Goal: Transaction & Acquisition: Obtain resource

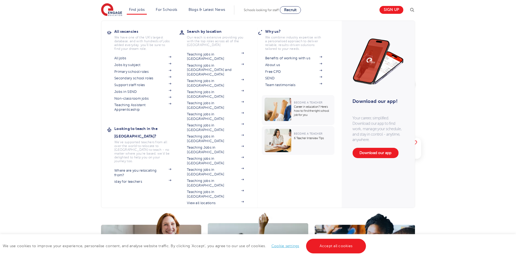
click at [139, 6] on li "Find jobs All vacancies We have one of the UK's largest database. and with hund…" at bounding box center [137, 9] width 20 height 9
click at [132, 90] on link "Jobs in SEND" at bounding box center [142, 92] width 57 height 4
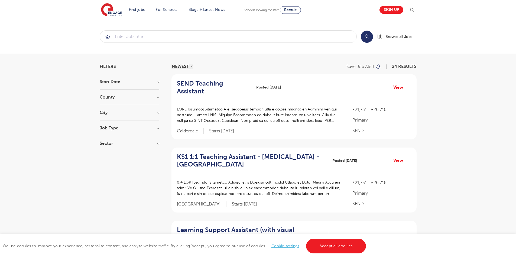
click at [110, 130] on h3 "Job Type" at bounding box center [130, 128] width 60 height 4
click at [110, 146] on input "Daily Supply 25" at bounding box center [110, 147] width 4 height 4
checkbox input "true"
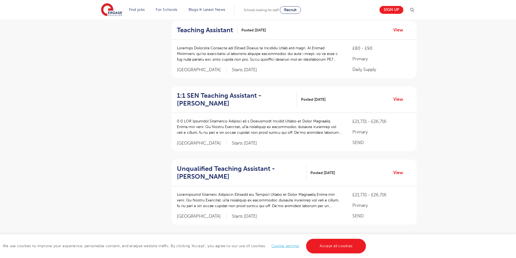
scroll to position [730, 0]
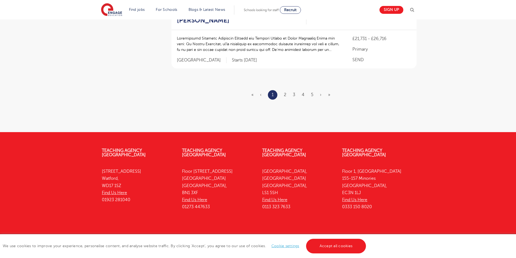
click at [286, 90] on ul "« ‹ 1 2 3 4 5 › »" at bounding box center [293, 94] width 85 height 9
click at [286, 92] on link "2" at bounding box center [285, 94] width 2 height 5
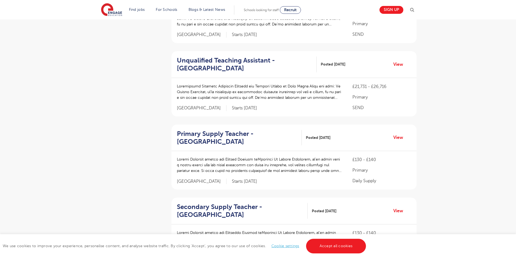
scroll to position [705, 0]
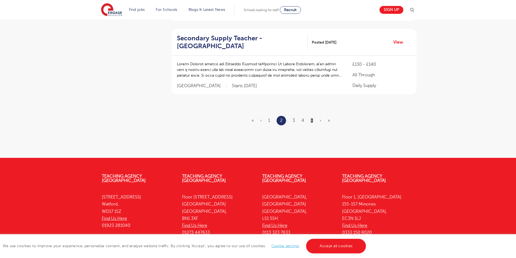
click at [312, 118] on link "5" at bounding box center [312, 120] width 2 height 5
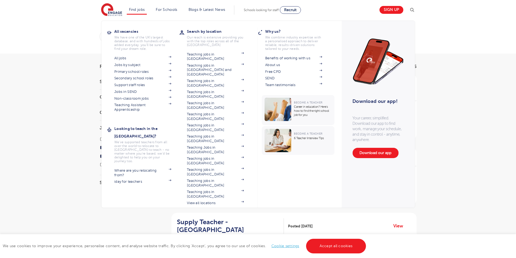
click at [145, 7] on li "Find jobs All vacancies We have one of the UK's largest database. and with hund…" at bounding box center [137, 9] width 20 height 9
click at [133, 84] on link "Support staff roles" at bounding box center [142, 85] width 57 height 4
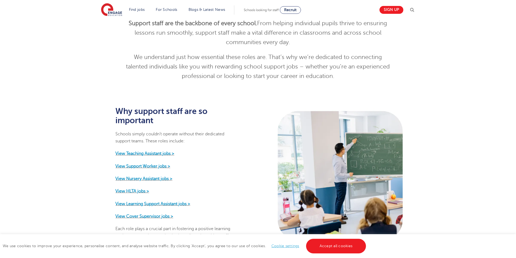
scroll to position [396, 0]
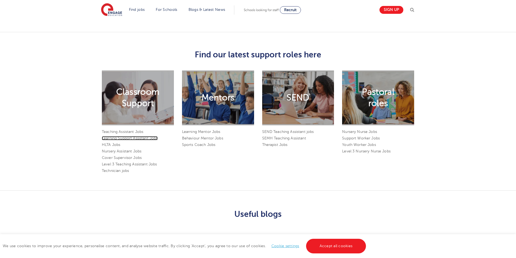
click at [145, 136] on link "Learning Support Assistant Jobs" at bounding box center [130, 138] width 56 height 4
click at [102, 136] on link "Learning Support Assistant Jobs" at bounding box center [130, 138] width 56 height 4
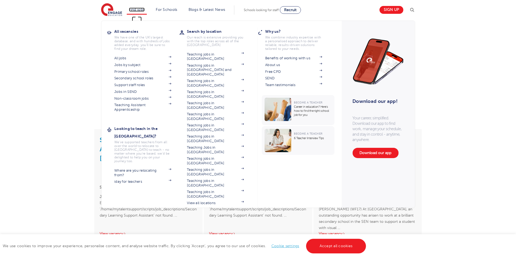
click at [142, 9] on link "Find jobs" at bounding box center [137, 10] width 16 height 4
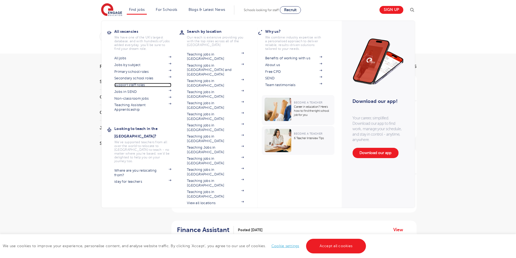
click at [138, 85] on link "Support staff roles" at bounding box center [142, 85] width 57 height 4
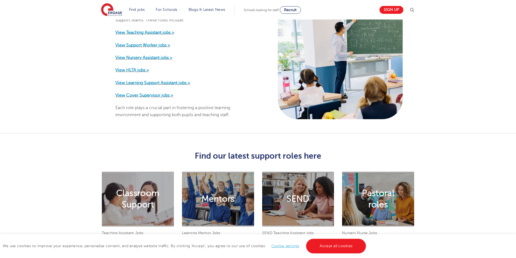
scroll to position [276, 0]
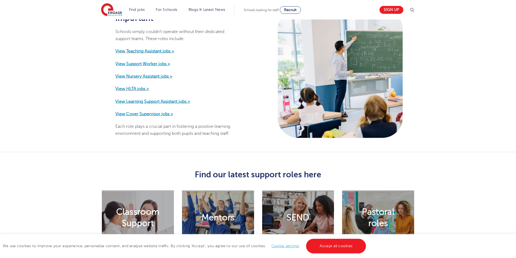
click at [138, 41] on div "Why support staff are so important Schools simply couldn’t operate without thei…" at bounding box center [175, 70] width 121 height 133
click at [138, 48] on p "View Teaching Assistant jobs >" at bounding box center [175, 51] width 121 height 7
click at [138, 49] on strong "View Teaching Assistant jobs >" at bounding box center [144, 51] width 59 height 5
click at [148, 99] on strong "View Learning Support Assistant jobs >" at bounding box center [152, 101] width 75 height 5
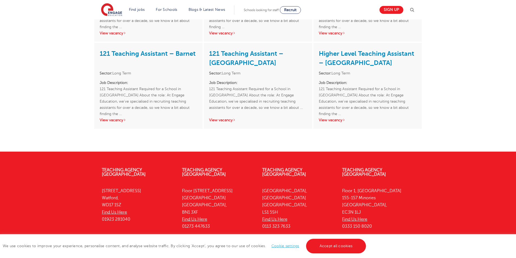
scroll to position [525, 0]
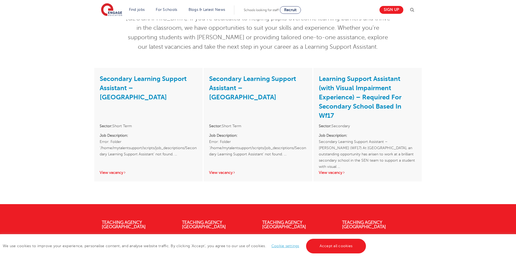
scroll to position [141, 0]
